Goal: Task Accomplishment & Management: Manage account settings

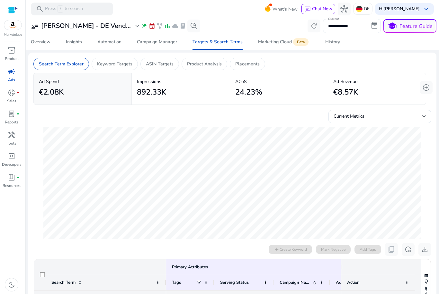
click at [149, 27] on span "event" at bounding box center [152, 26] width 6 height 6
click at [156, 23] on span "family_history" at bounding box center [159, 26] width 6 height 6
click at [133, 26] on span "expand_more" at bounding box center [137, 26] width 8 height 8
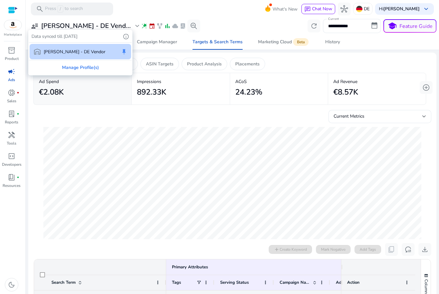
click at [161, 19] on div at bounding box center [219, 147] width 439 height 294
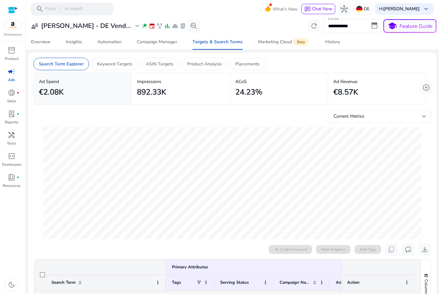
click at [172, 25] on span "cloud" at bounding box center [175, 26] width 6 height 6
click at [179, 26] on span "lab_profile" at bounding box center [182, 26] width 6 height 6
click at [190, 27] on span "search_insights" at bounding box center [194, 26] width 8 height 8
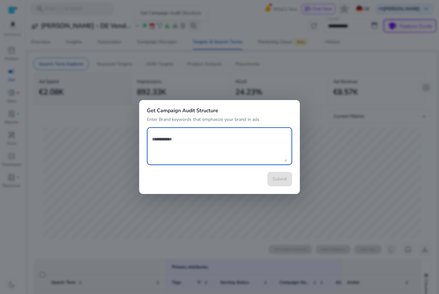
click at [239, 5] on div at bounding box center [219, 147] width 439 height 294
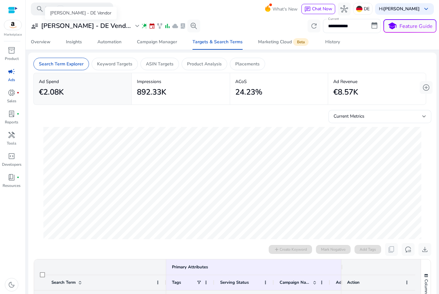
click at [133, 27] on span "expand_more" at bounding box center [137, 26] width 8 height 8
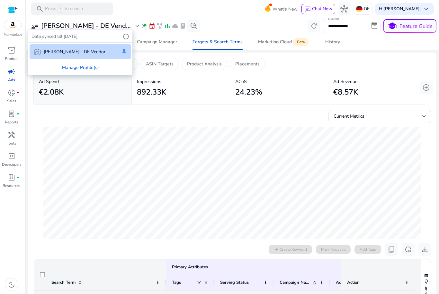
click at [149, 13] on div at bounding box center [219, 147] width 439 height 294
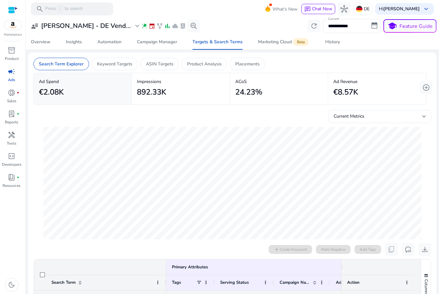
click at [415, 9] on b "[PERSON_NAME]" at bounding box center [401, 9] width 36 height 6
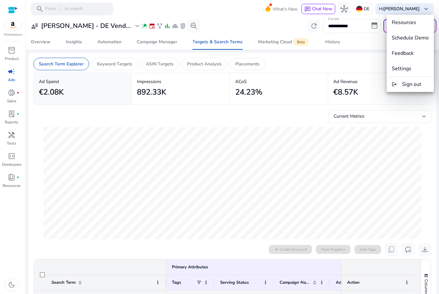
click at [408, 70] on span "Settings" at bounding box center [401, 68] width 20 height 7
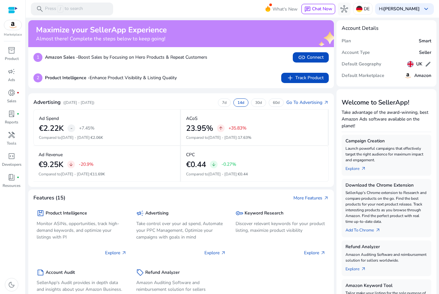
click at [406, 12] on b "[PERSON_NAME]" at bounding box center [401, 9] width 36 height 6
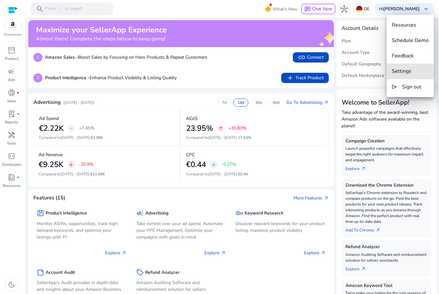
click at [409, 72] on span "Settings" at bounding box center [401, 71] width 20 height 7
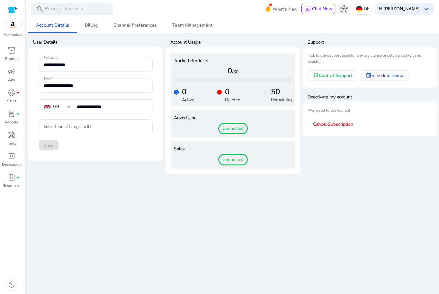
click at [422, 12] on span "keyboard_arrow_down" at bounding box center [426, 9] width 8 height 8
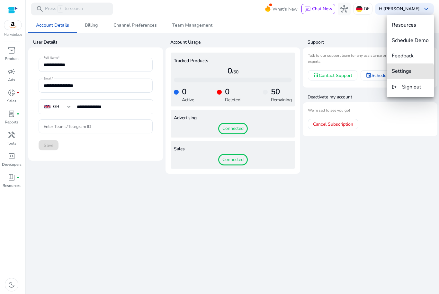
click at [403, 74] on span "Settings" at bounding box center [401, 71] width 20 height 7
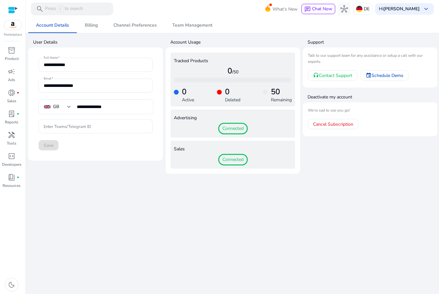
click at [438, 49] on html "**********" at bounding box center [219, 147] width 439 height 294
